Goal: Information Seeking & Learning: Learn about a topic

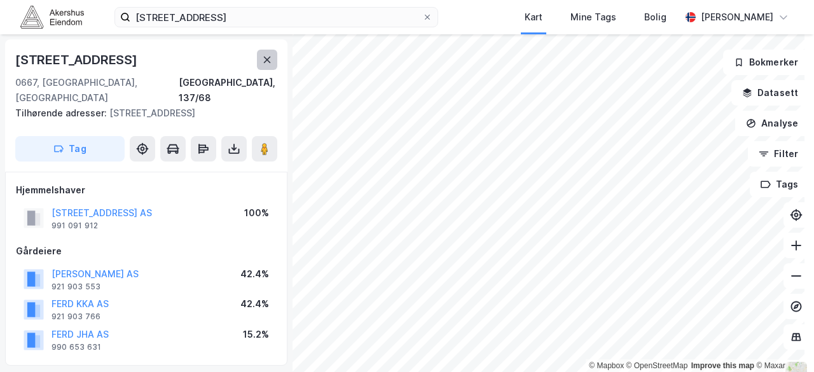
click at [266, 59] on icon at bounding box center [267, 60] width 7 height 6
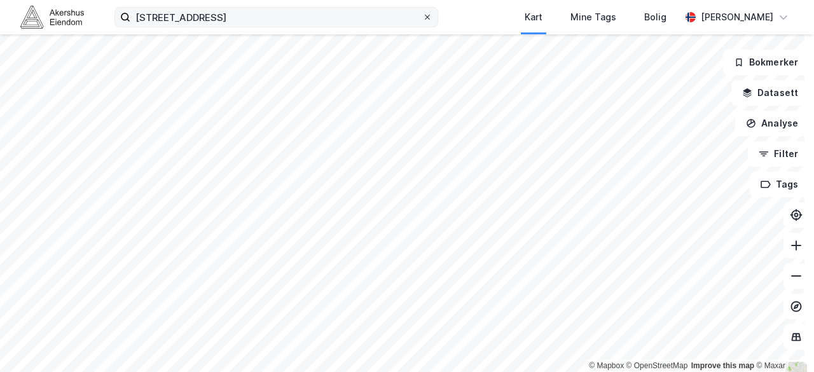
click at [432, 14] on span at bounding box center [427, 17] width 10 height 10
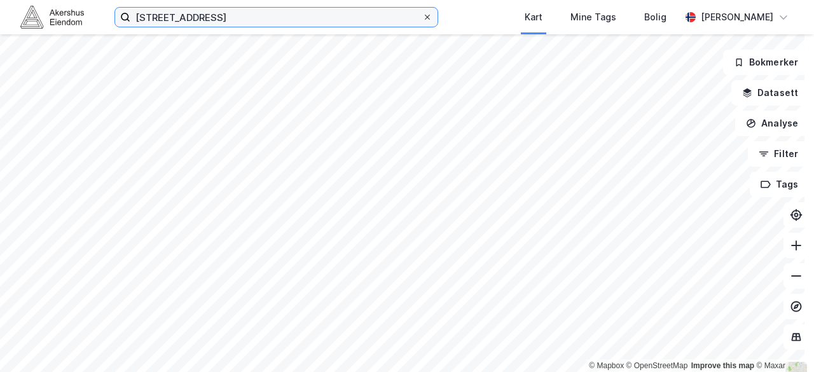
click at [422, 14] on input "[STREET_ADDRESS]" at bounding box center [276, 17] width 292 height 19
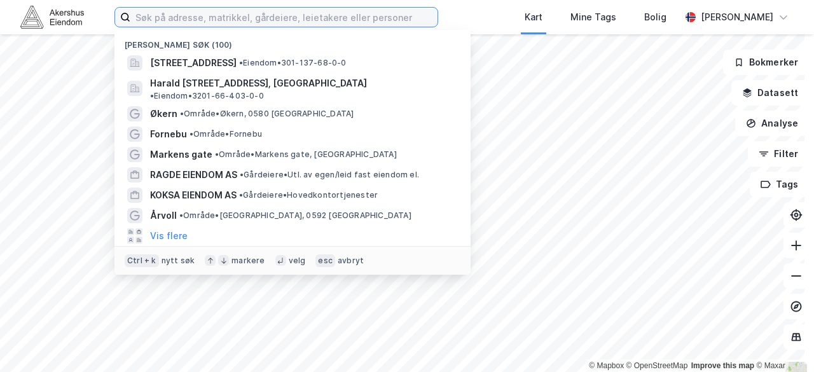
click at [364, 13] on input at bounding box center [283, 17] width 307 height 19
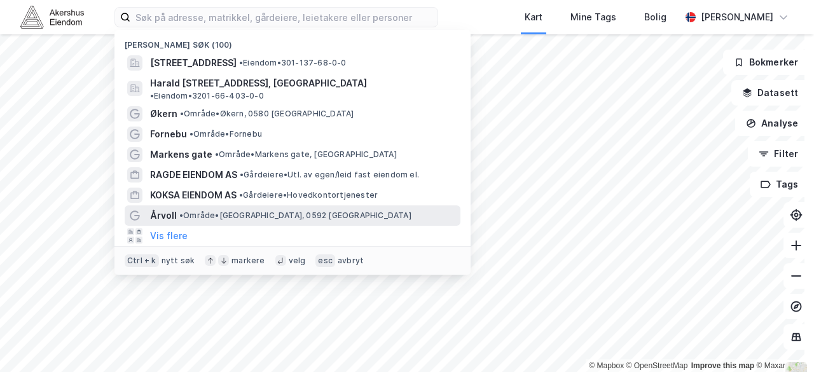
click at [193, 210] on span "• Område • [GEOGRAPHIC_DATA], 0592 [GEOGRAPHIC_DATA]" at bounding box center [295, 215] width 232 height 10
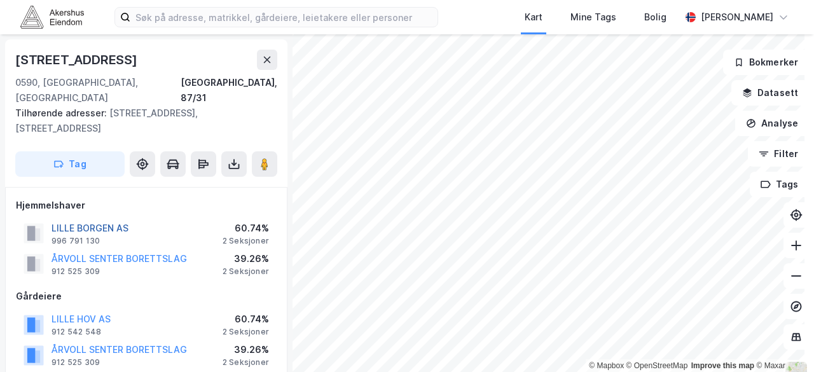
click at [0, 0] on button "LILLE BORGEN AS" at bounding box center [0, 0] width 0 height 0
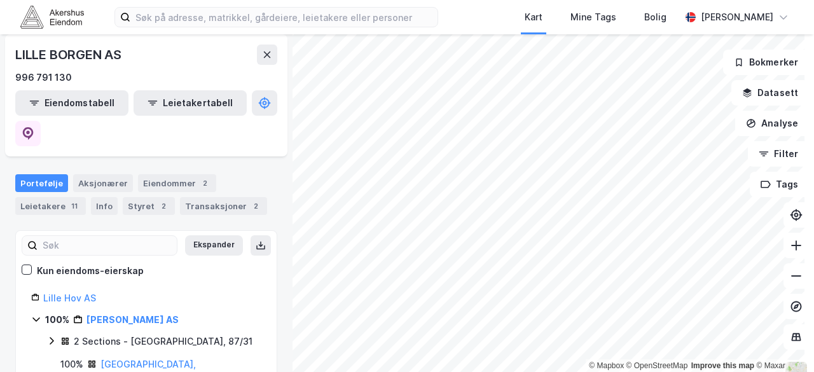
scroll to position [127, 0]
